Goal: Transaction & Acquisition: Purchase product/service

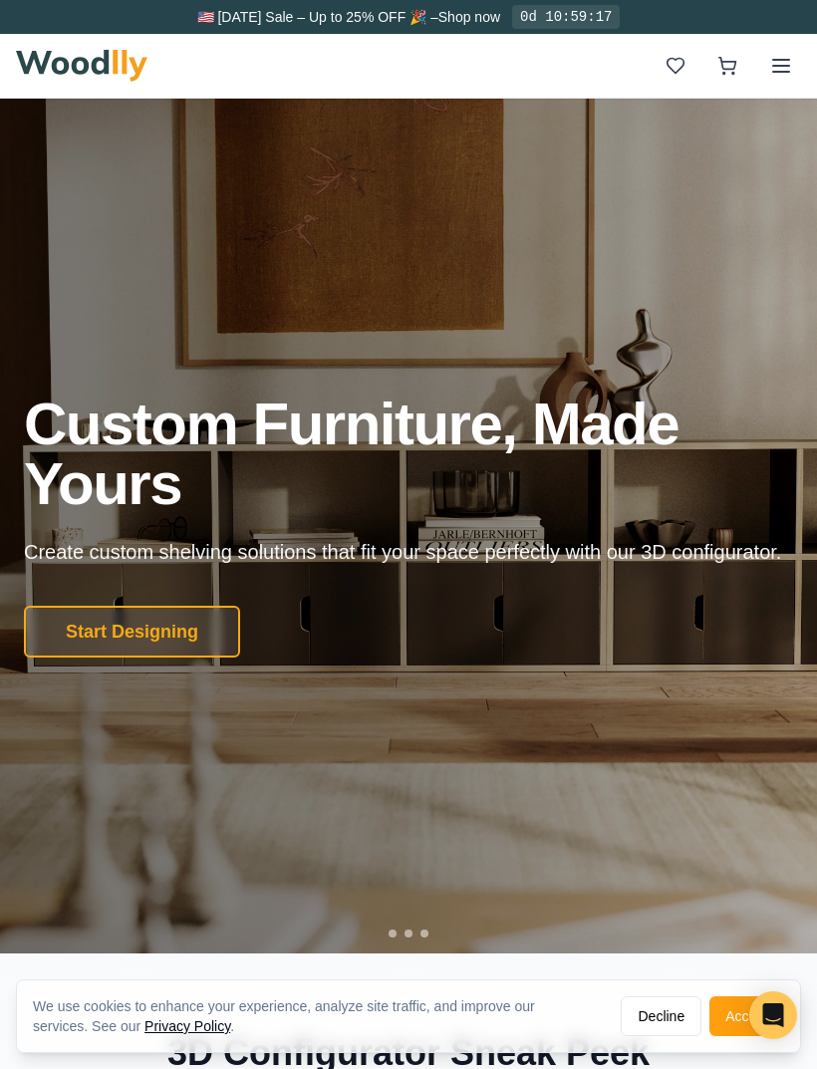
click at [786, 62] on icon at bounding box center [781, 66] width 24 height 24
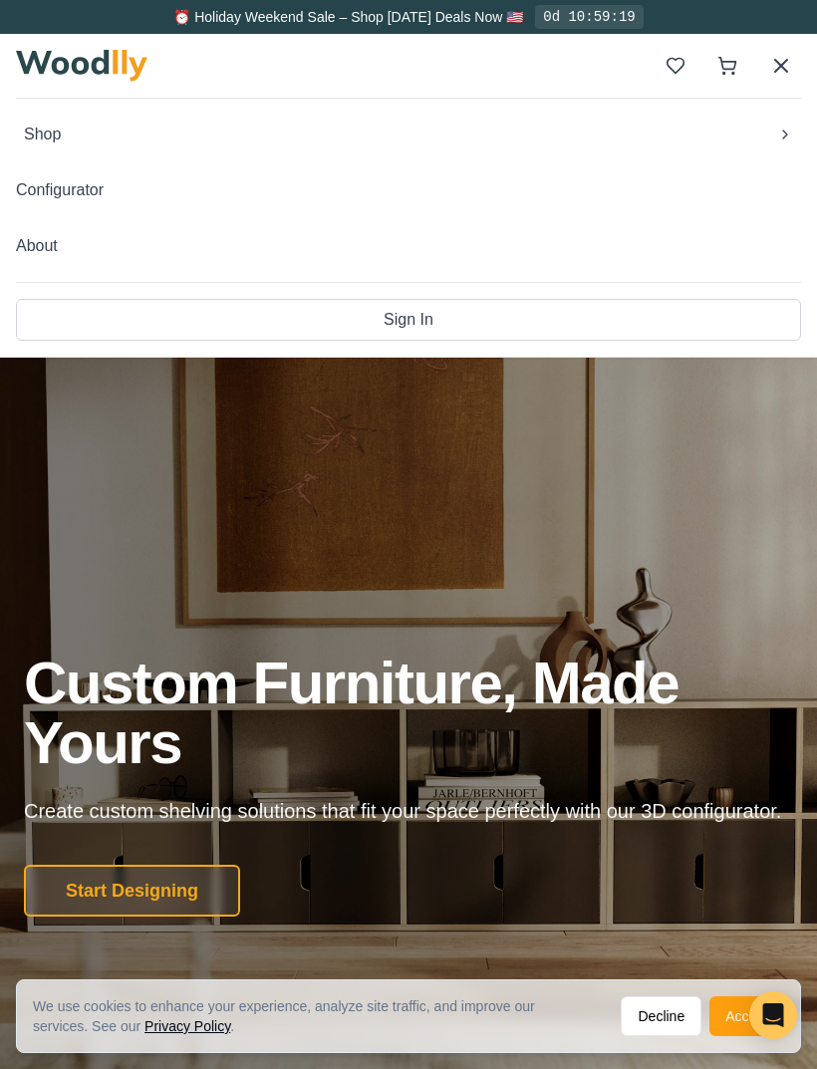
click at [743, 98] on div "Shop Configurator About Sign In" at bounding box center [408, 227] width 785 height 259
click at [57, 180] on button "Configurator" at bounding box center [408, 190] width 785 height 40
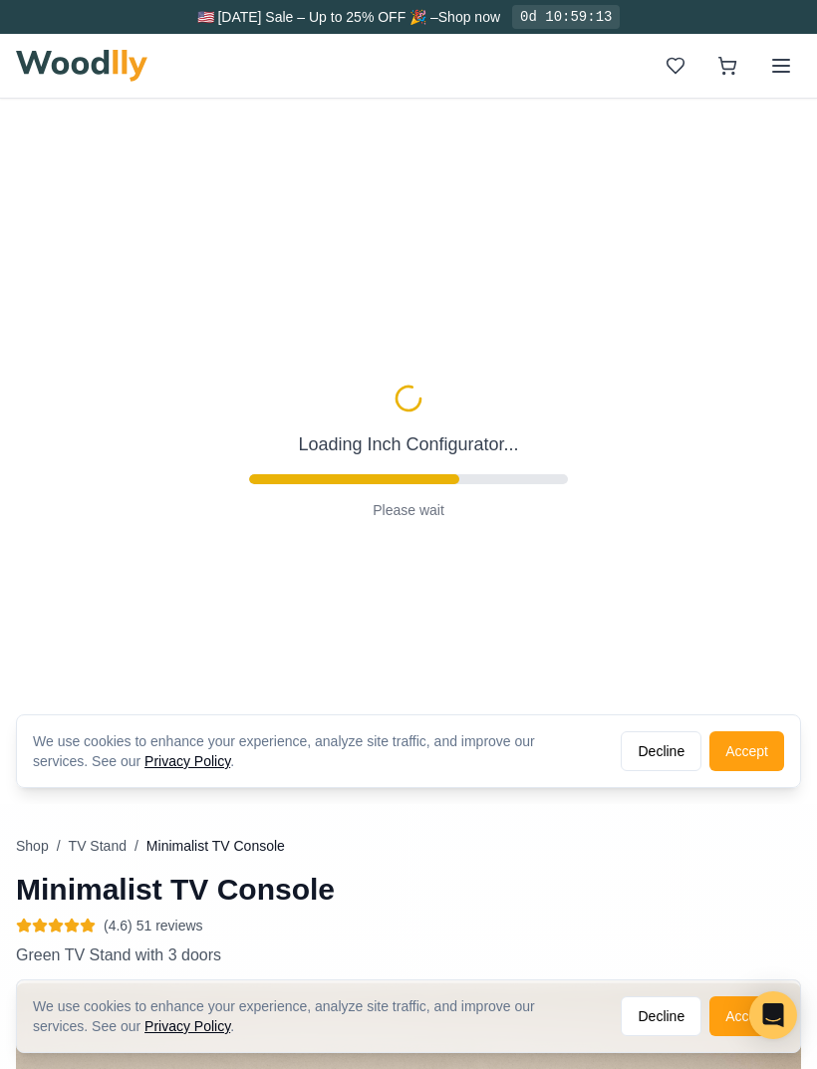
type input "63"
type input "2"
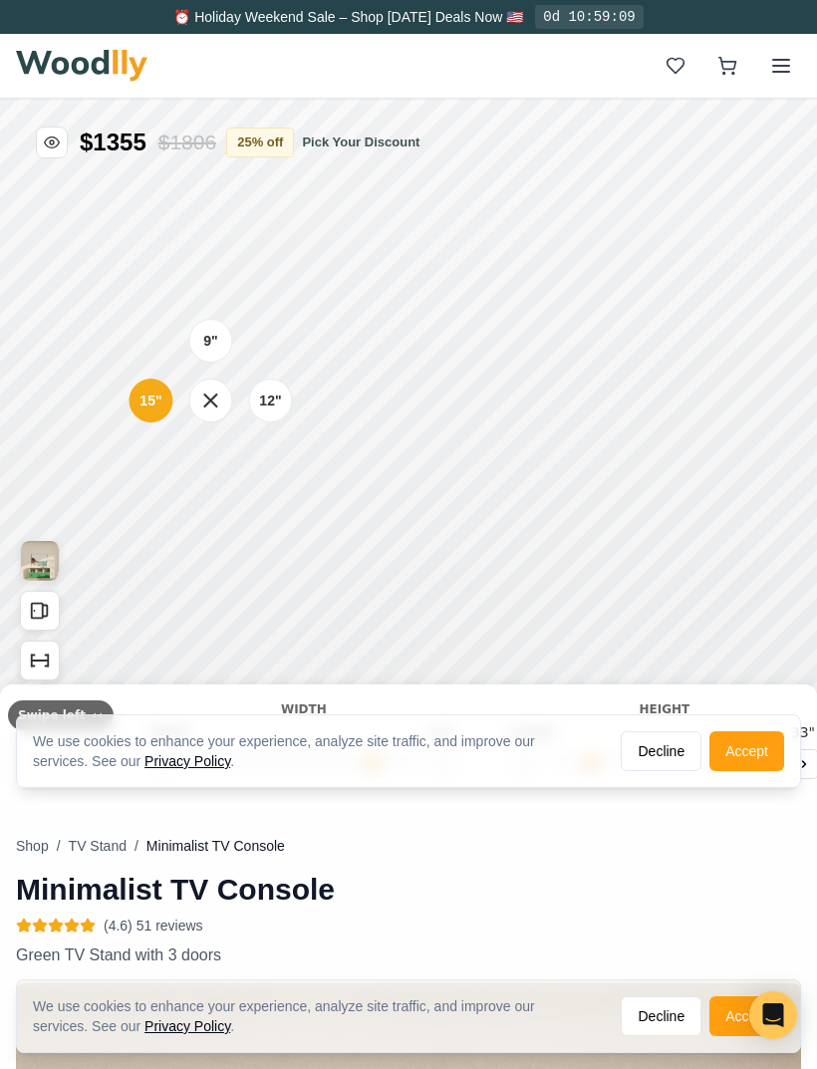
click at [216, 401] on icon at bounding box center [210, 401] width 24 height 24
click at [212, 349] on div "9"" at bounding box center [210, 341] width 15 height 22
click at [653, 710] on button "Decline" at bounding box center [661, 751] width 81 height 40
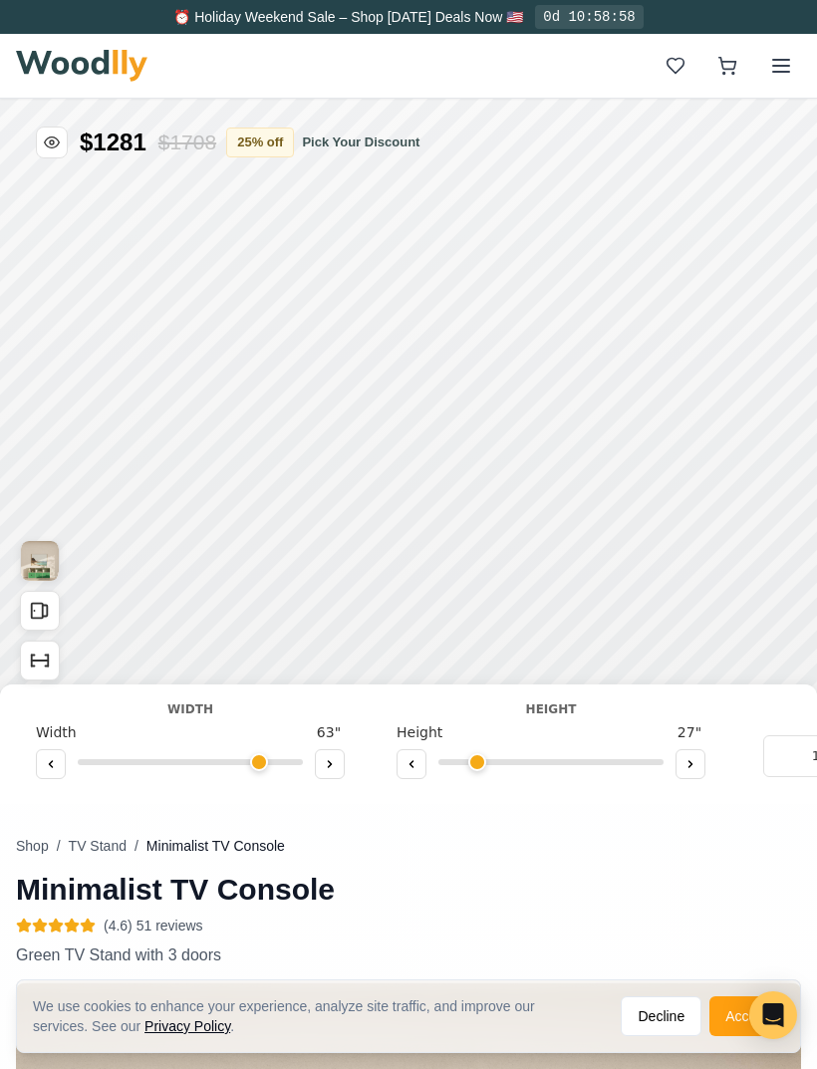
click at [57, 710] on button at bounding box center [51, 764] width 30 height 30
click at [55, 710] on icon at bounding box center [51, 764] width 12 height 12
click at [60, 710] on button at bounding box center [51, 764] width 30 height 30
click at [64, 710] on button at bounding box center [51, 764] width 30 height 30
click at [72, 710] on div "Width 59 "" at bounding box center [190, 752] width 309 height 59
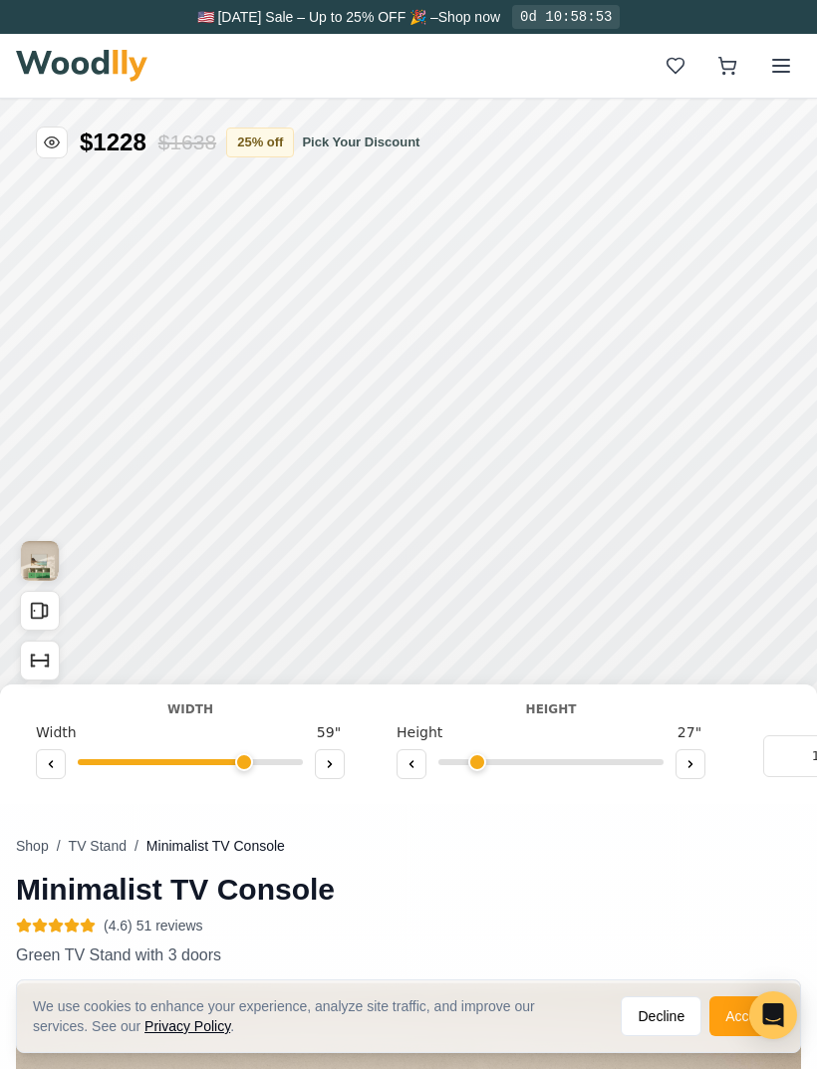
click at [56, 710] on button at bounding box center [51, 764] width 30 height 30
click at [62, 710] on button at bounding box center [51, 764] width 30 height 30
click at [61, 710] on button at bounding box center [51, 764] width 30 height 30
click at [60, 710] on button at bounding box center [51, 764] width 30 height 30
click at [61, 710] on button at bounding box center [51, 764] width 30 height 30
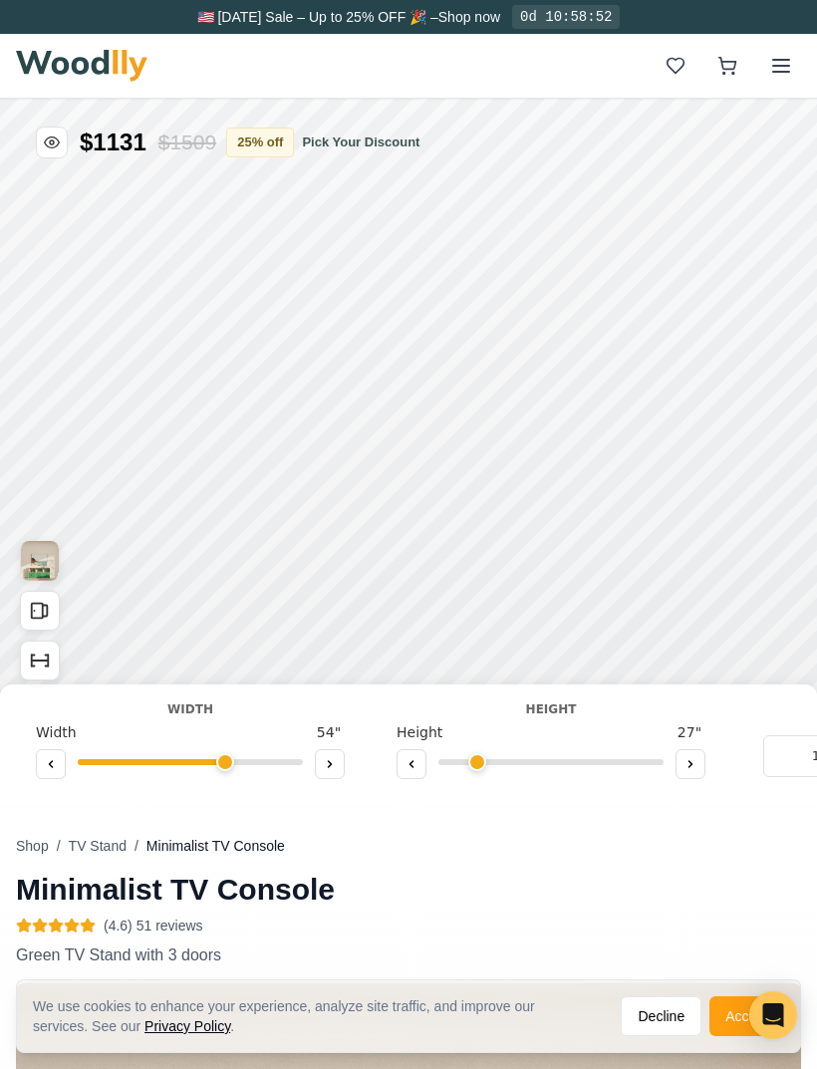
click at [59, 710] on button at bounding box center [51, 764] width 30 height 30
click at [61, 710] on button at bounding box center [51, 764] width 30 height 30
click at [63, 710] on button at bounding box center [51, 764] width 30 height 30
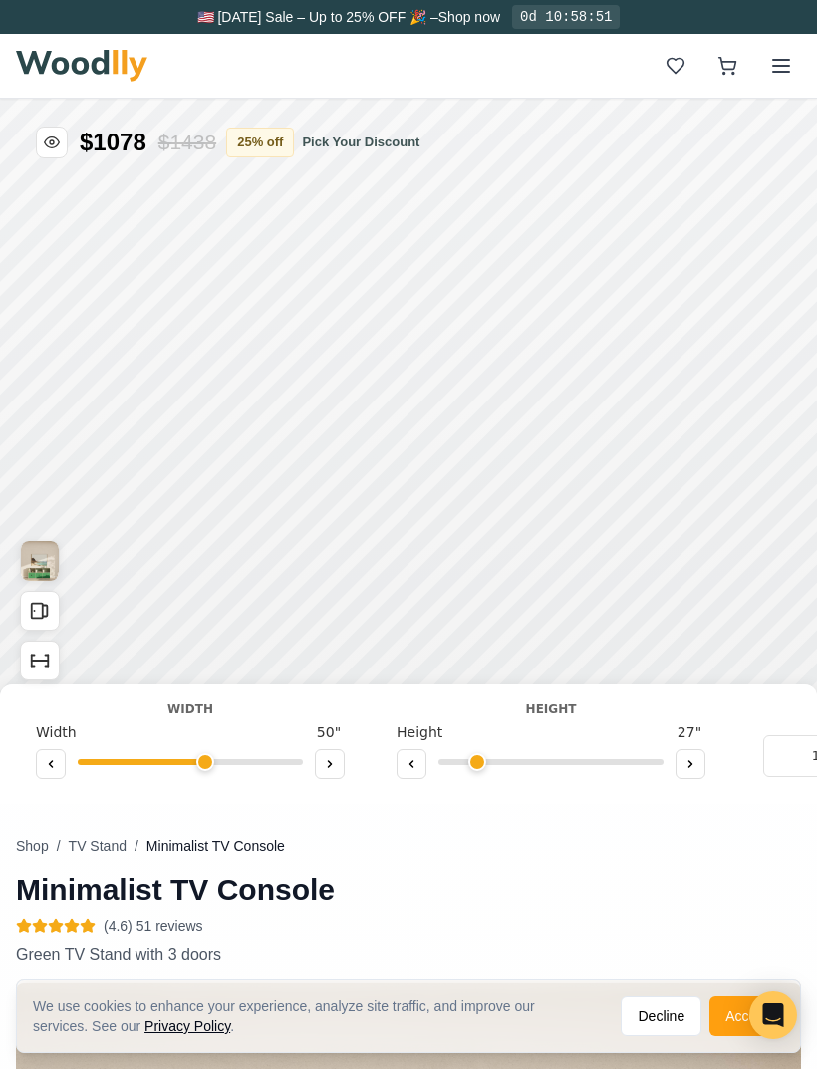
click at [64, 710] on button at bounding box center [51, 764] width 30 height 30
click at [65, 710] on button at bounding box center [51, 764] width 30 height 30
click at [63, 710] on button at bounding box center [51, 764] width 30 height 30
click at [59, 710] on button at bounding box center [51, 764] width 30 height 30
type input "45"
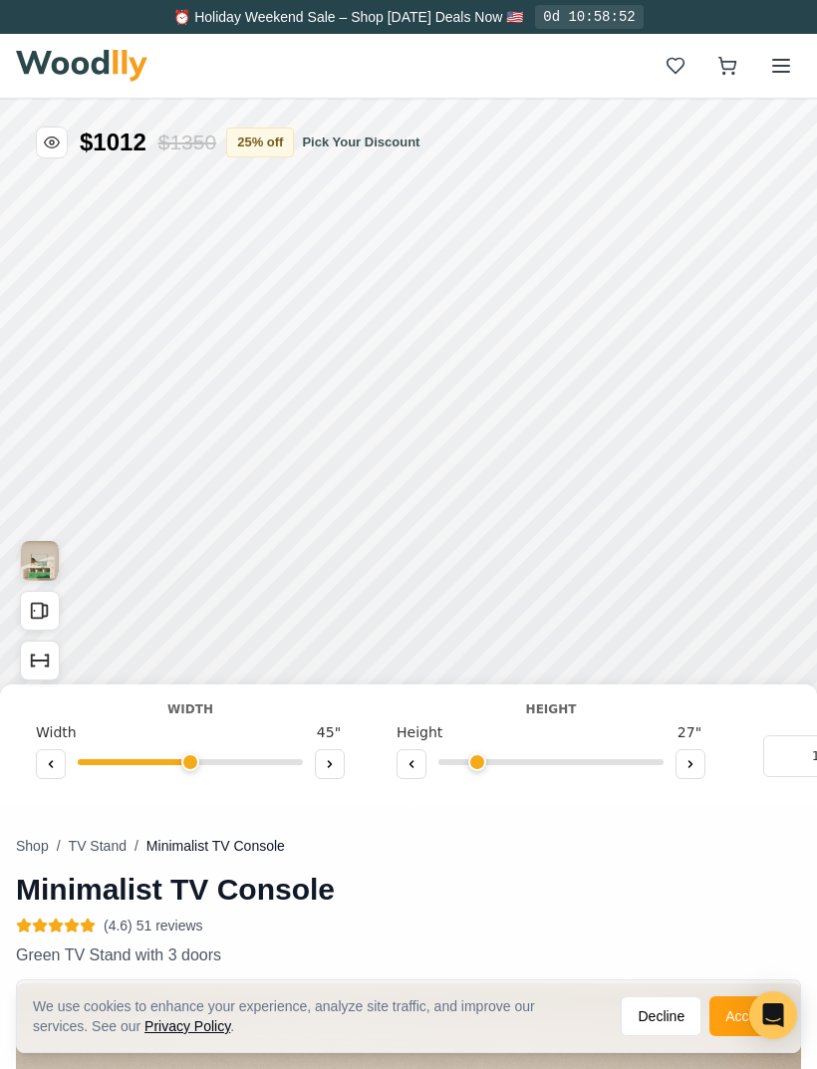
click at [694, 710] on button at bounding box center [691, 764] width 30 height 30
click at [685, 710] on button at bounding box center [691, 764] width 30 height 30
click at [689, 710] on button at bounding box center [691, 764] width 30 height 30
click at [684, 710] on button at bounding box center [691, 764] width 30 height 30
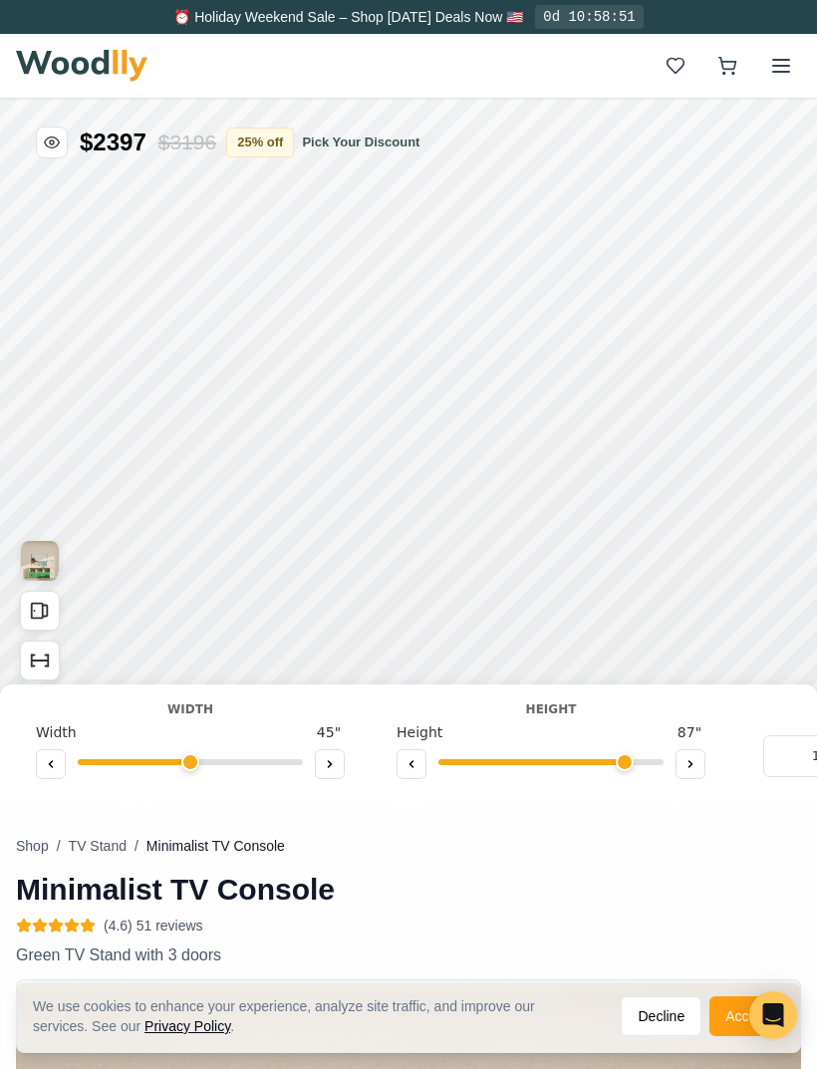
click at [681, 710] on button at bounding box center [691, 764] width 30 height 30
click at [674, 710] on div at bounding box center [551, 766] width 309 height 30
click at [439, 710] on input "range" at bounding box center [550, 762] width 225 height 6
click at [431, 710] on div "Height 17 "" at bounding box center [551, 752] width 309 height 59
click at [669, 710] on div at bounding box center [551, 766] width 309 height 30
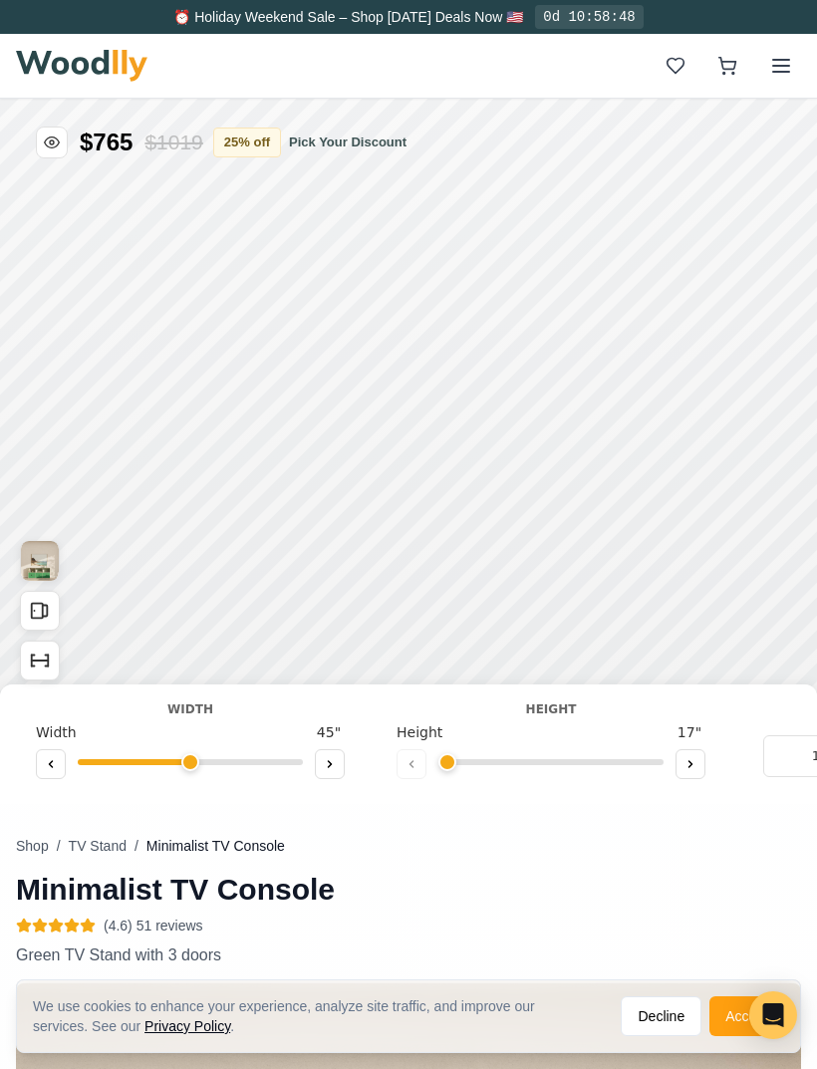
click at [688, 710] on icon at bounding box center [691, 764] width 12 height 12
click at [694, 710] on icon at bounding box center [691, 764] width 12 height 12
click at [419, 710] on button at bounding box center [412, 764] width 30 height 30
type input "2"
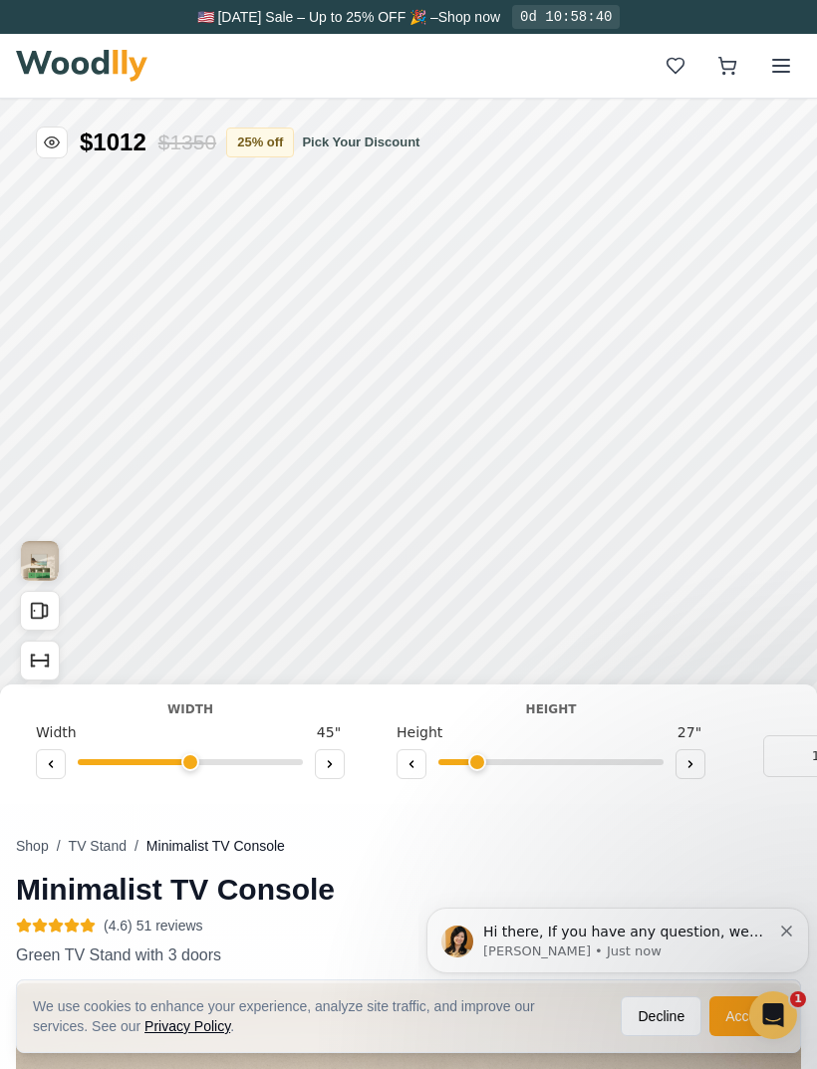
click at [46, 607] on icon "Open All Doors and Drawers" at bounding box center [40, 611] width 22 height 22
click at [46, 612] on icon "Open All Doors and Drawers" at bounding box center [40, 611] width 22 height 22
click at [42, 657] on icon "Show Dimensions" at bounding box center [40, 661] width 22 height 22
click at [788, 51] on button at bounding box center [781, 66] width 40 height 40
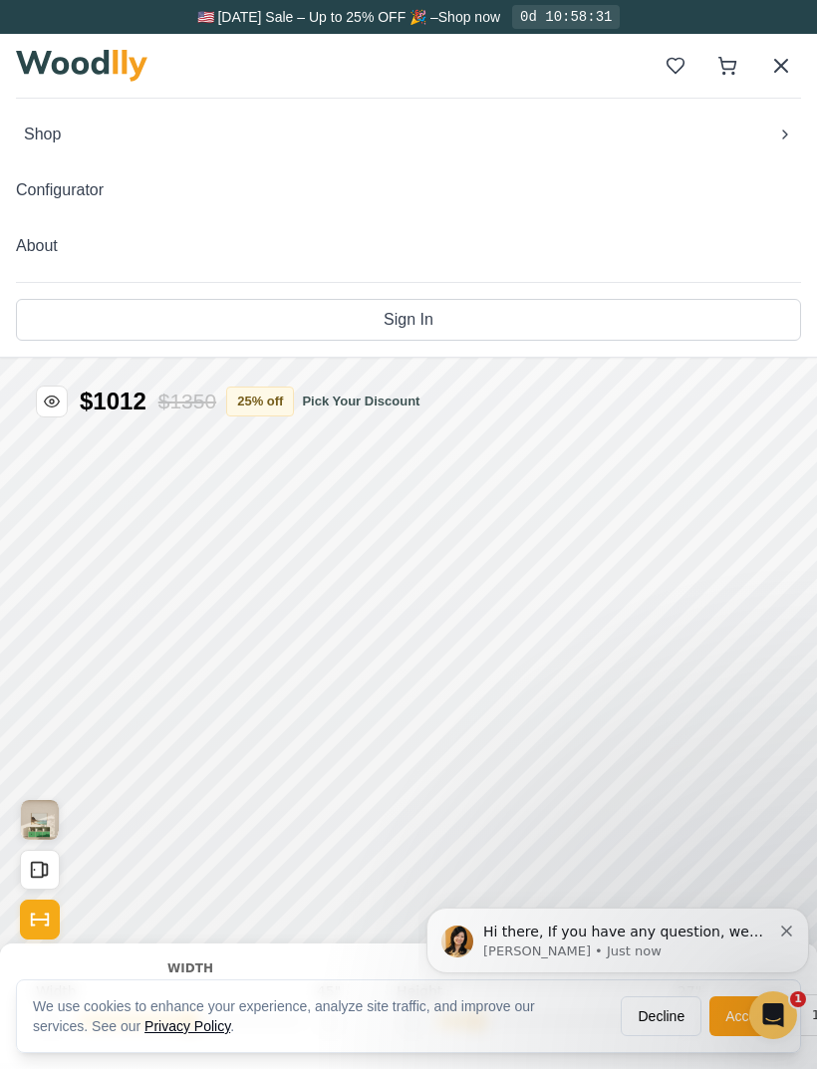
click at [51, 126] on span "Shop" at bounding box center [42, 135] width 37 height 24
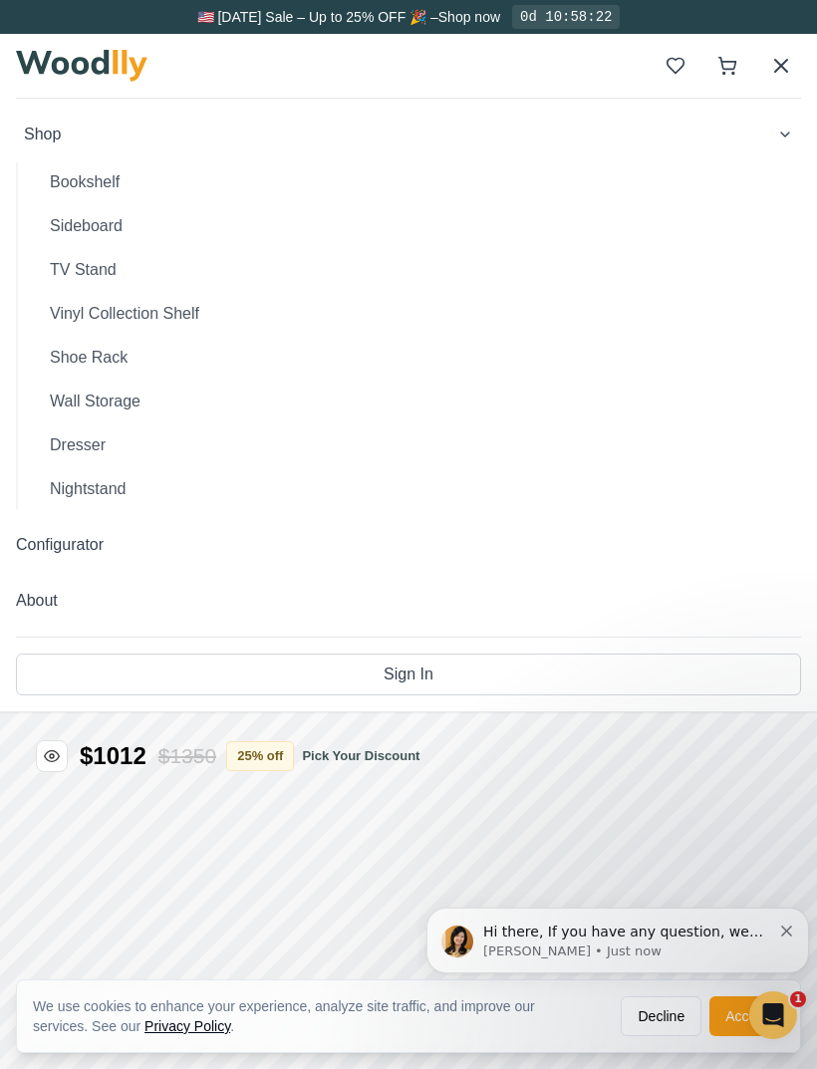
click at [72, 174] on button "Bookshelf" at bounding box center [417, 182] width 767 height 40
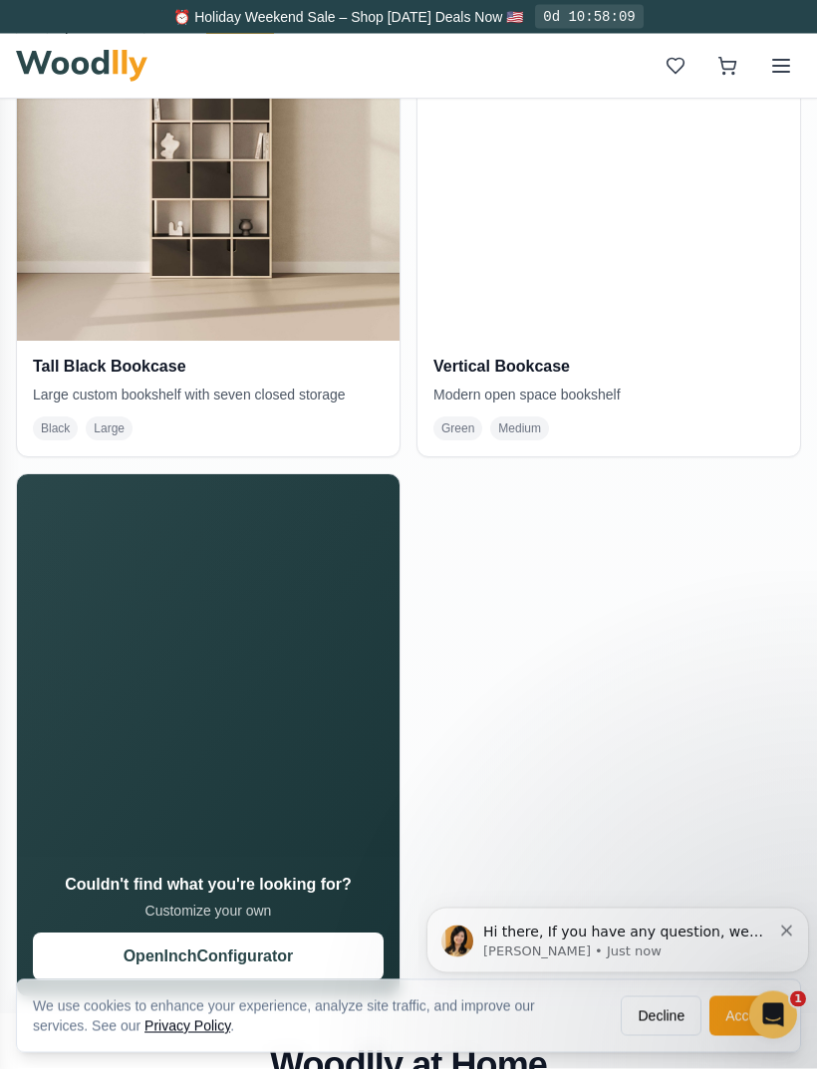
scroll to position [2659, 0]
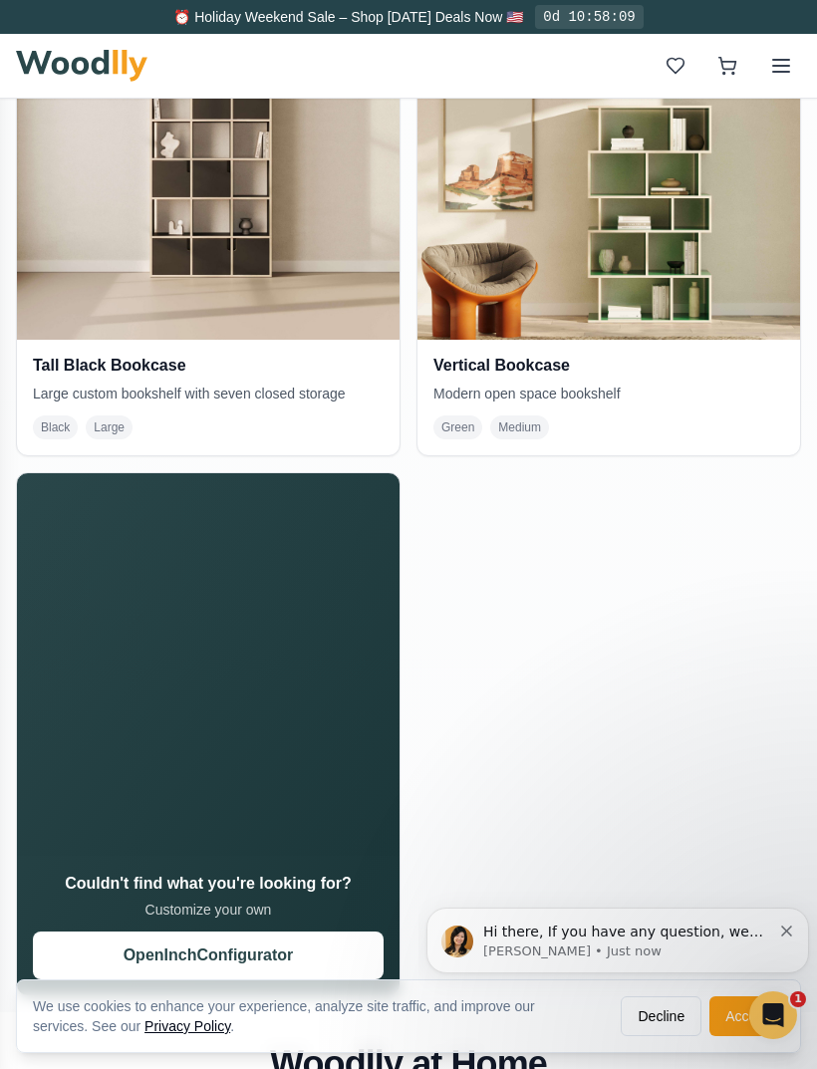
click at [195, 619] on video "Your browser does not support the video tag." at bounding box center [208, 664] width 383 height 383
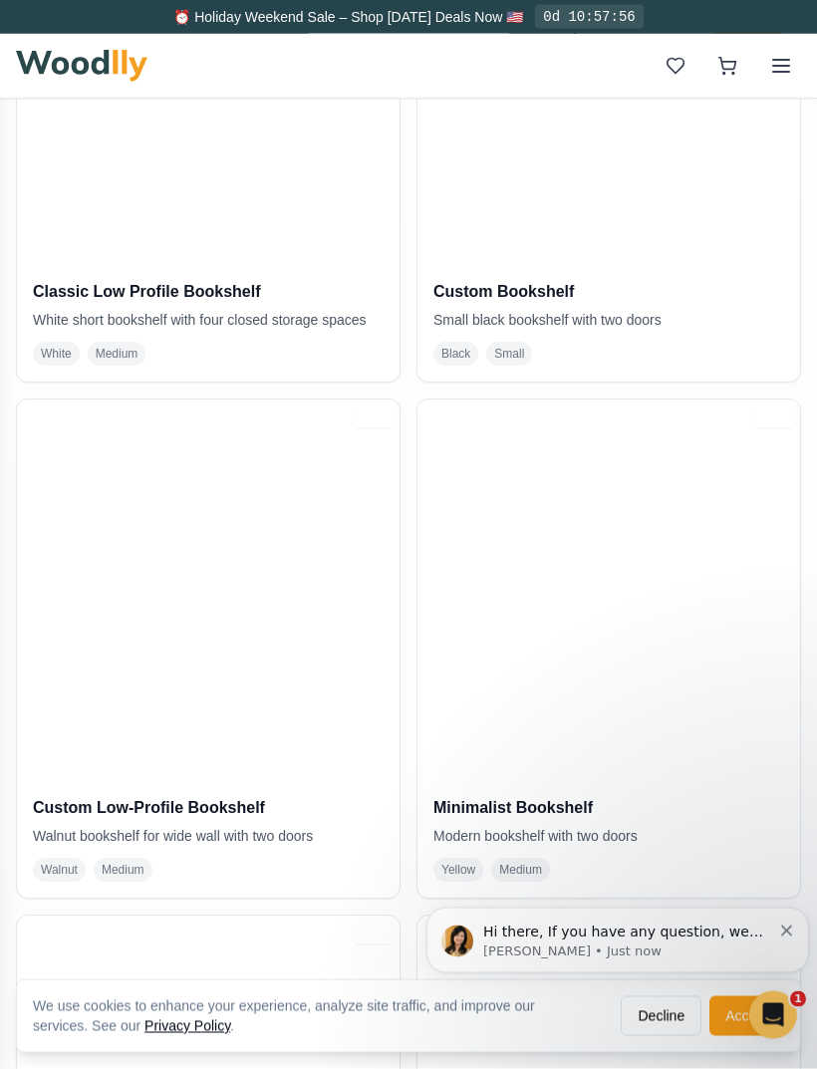
scroll to position [1181, 0]
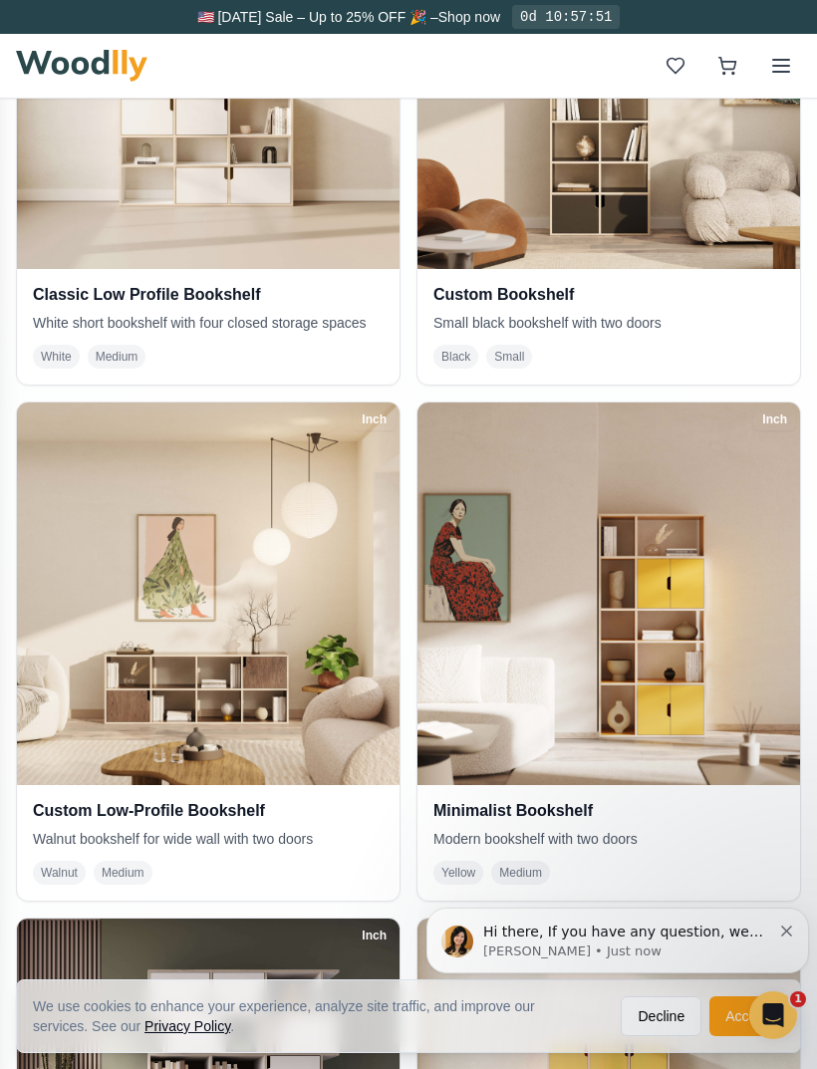
click at [284, 710] on img at bounding box center [208, 594] width 383 height 383
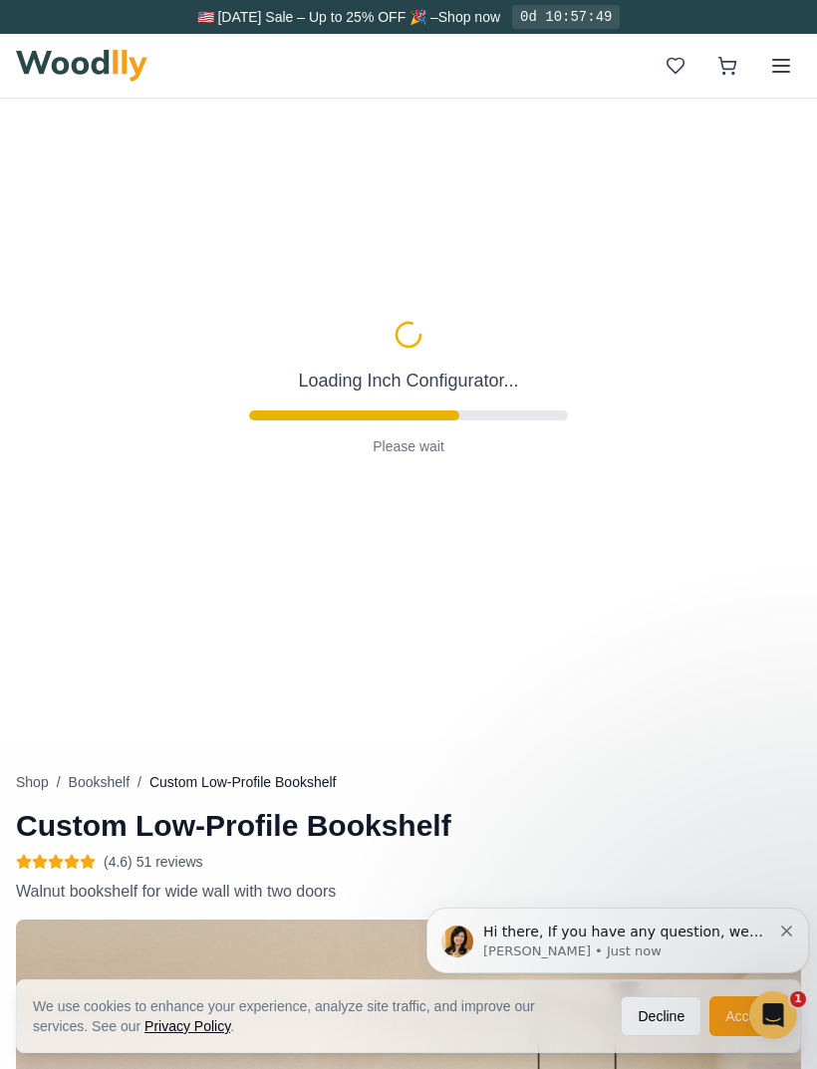
type input "68"
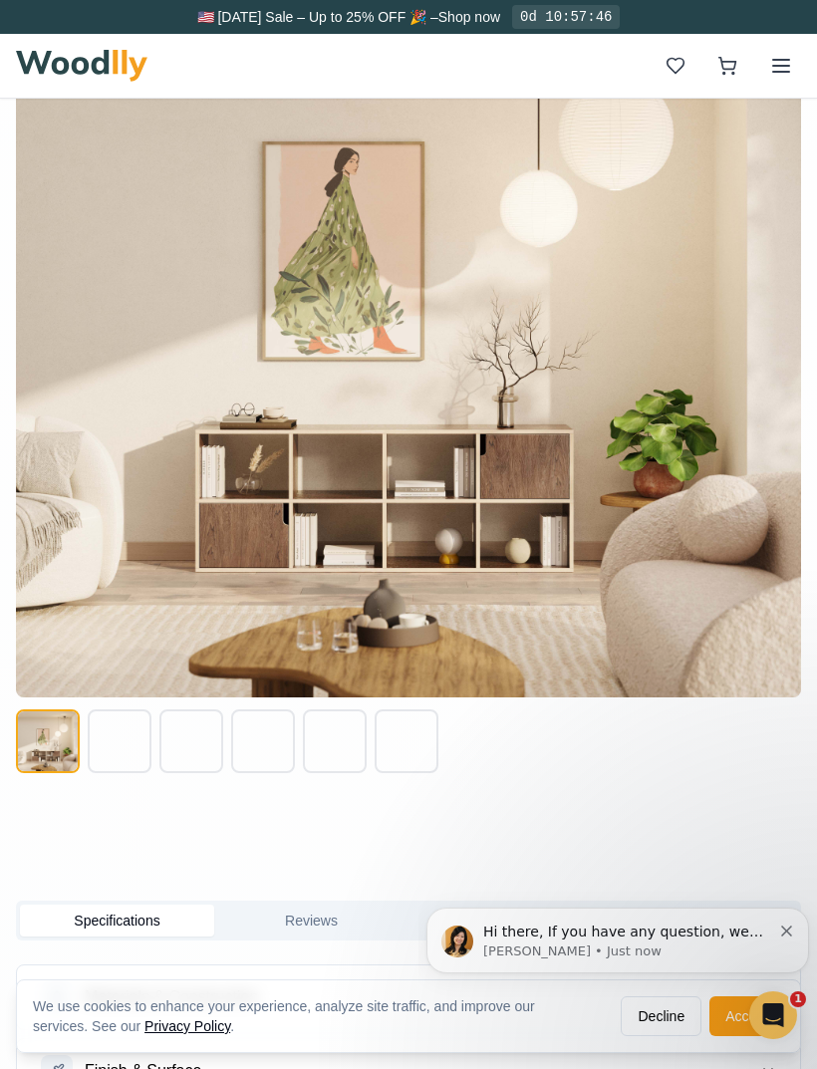
scroll to position [1087, 0]
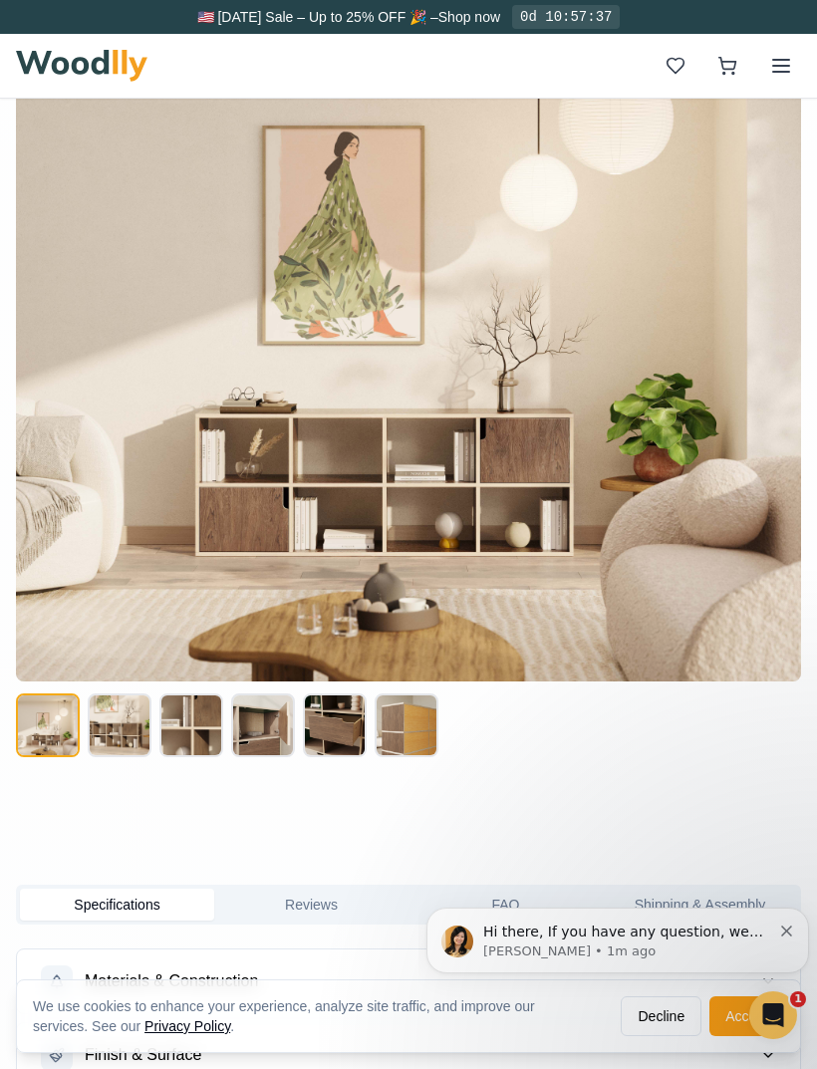
click at [117, 710] on button at bounding box center [120, 726] width 64 height 64
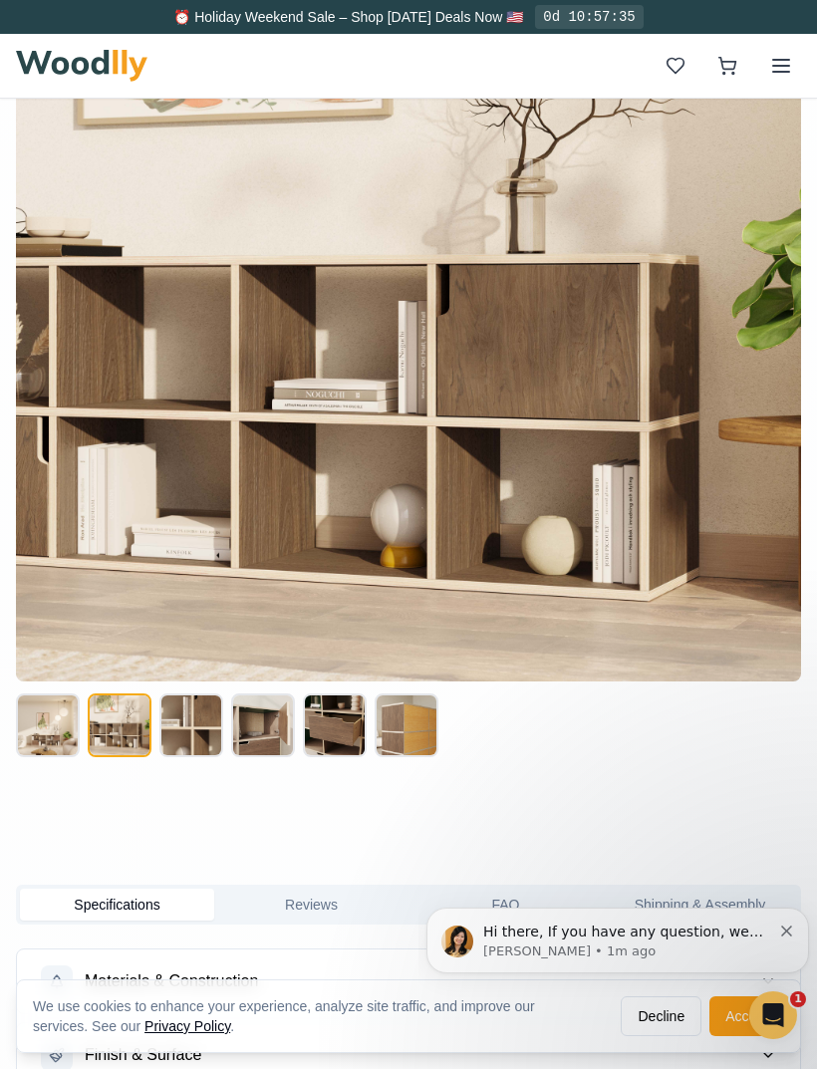
click at [193, 710] on button at bounding box center [191, 726] width 64 height 64
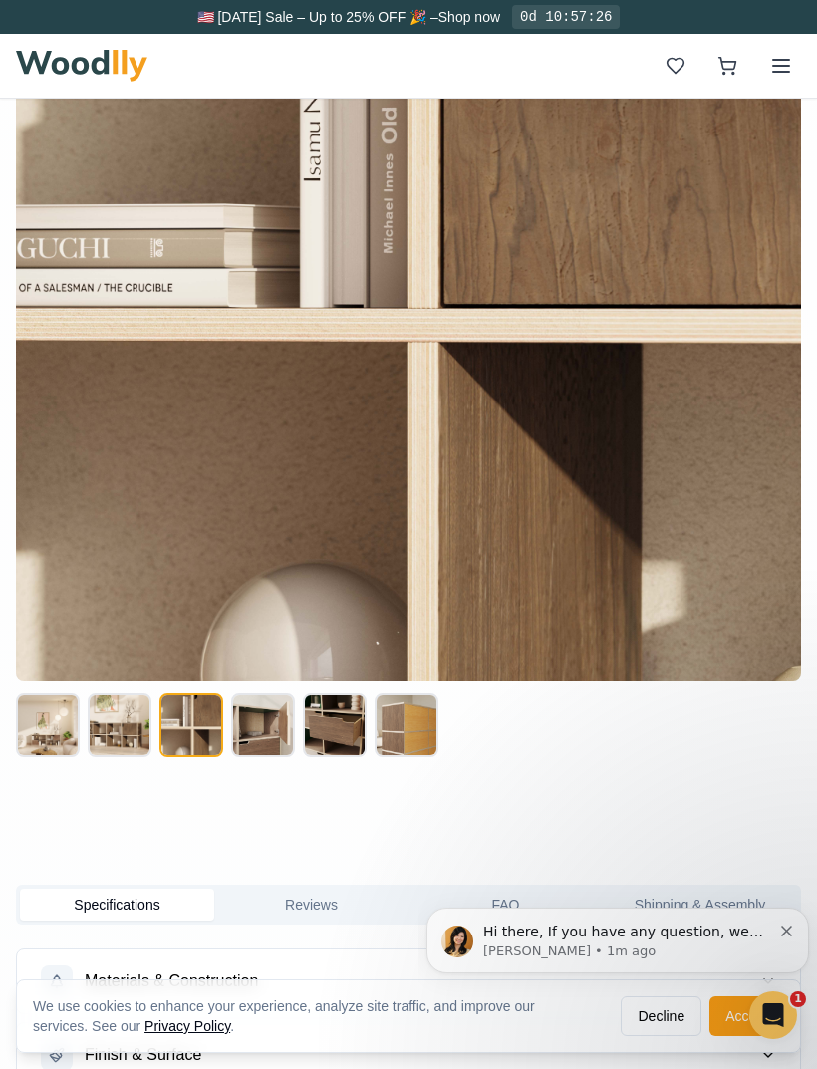
click at [269, 710] on button at bounding box center [263, 726] width 64 height 64
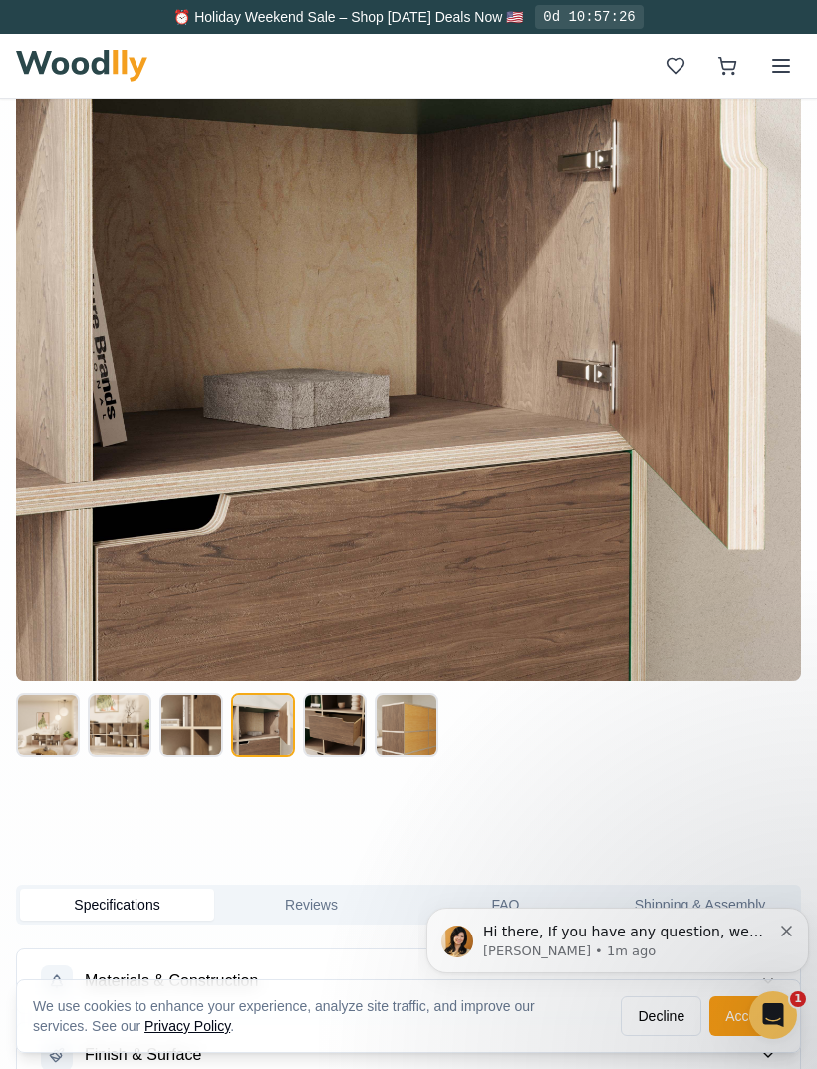
click at [339, 710] on button at bounding box center [335, 726] width 64 height 64
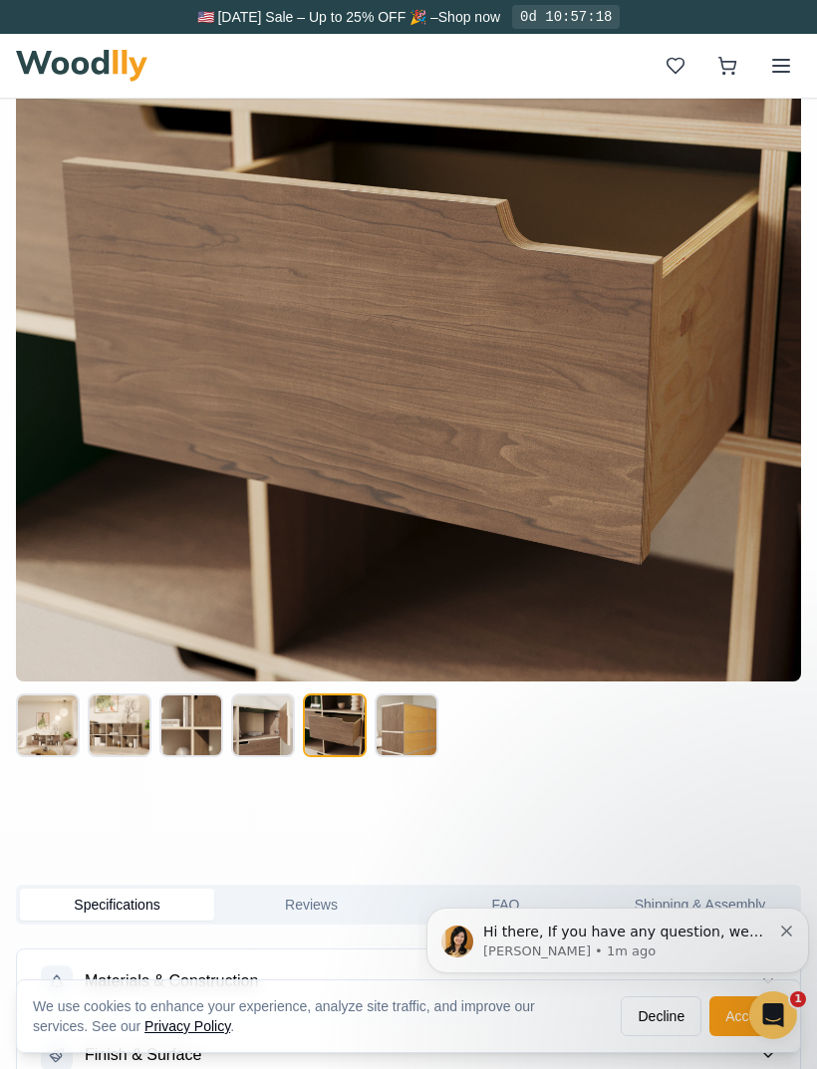
click at [408, 707] on button at bounding box center [407, 726] width 64 height 64
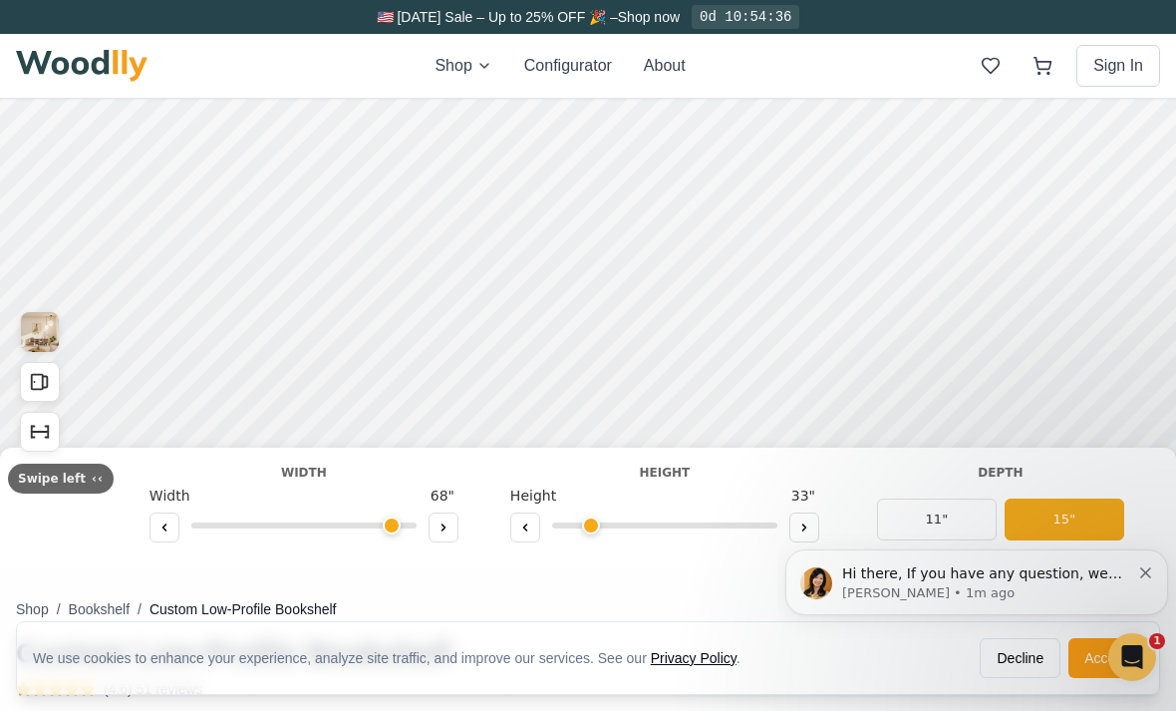
scroll to position [176, 0]
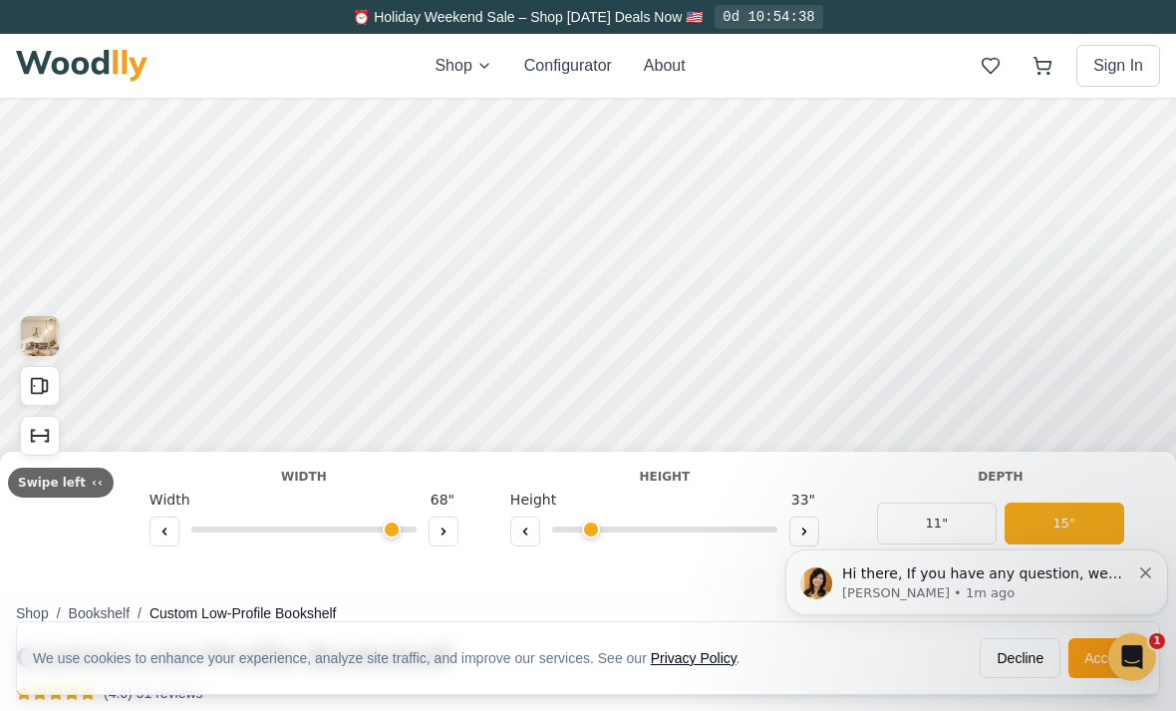
click at [512, 524] on button at bounding box center [525, 531] width 30 height 30
click at [798, 525] on icon at bounding box center [804, 531] width 12 height 12
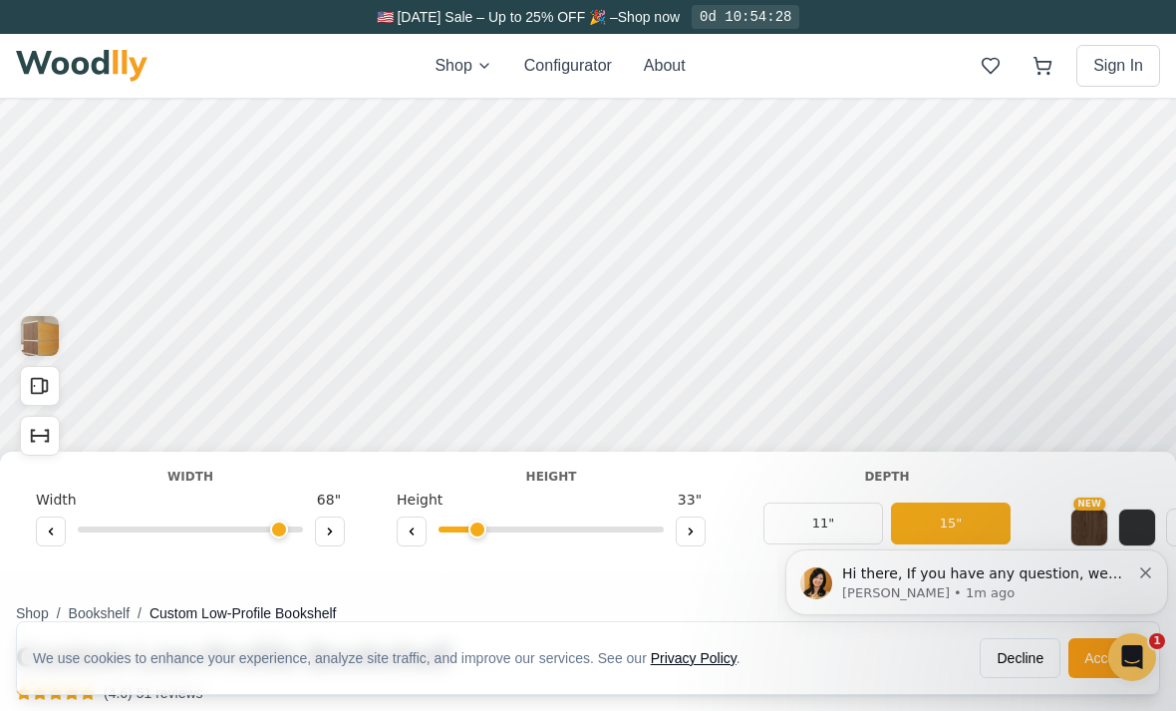
click at [414, 528] on icon at bounding box center [412, 531] width 3 height 6
type input "1"
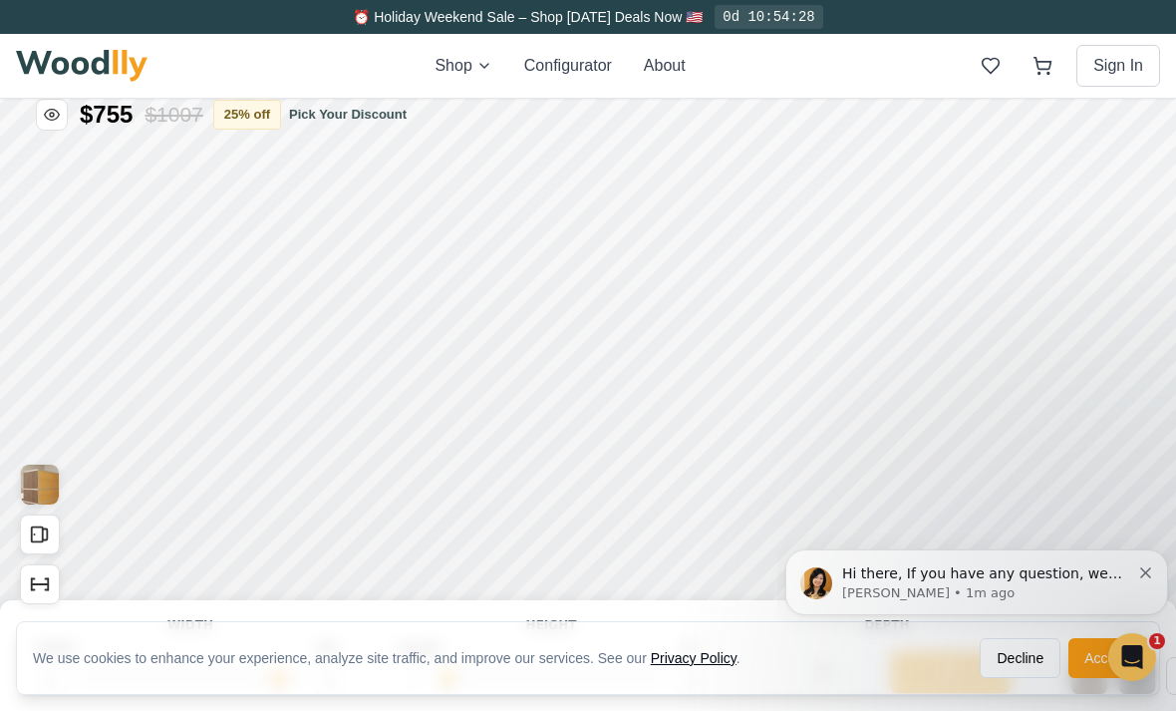
scroll to position [0, 0]
